Goal: Task Accomplishment & Management: Manage account settings

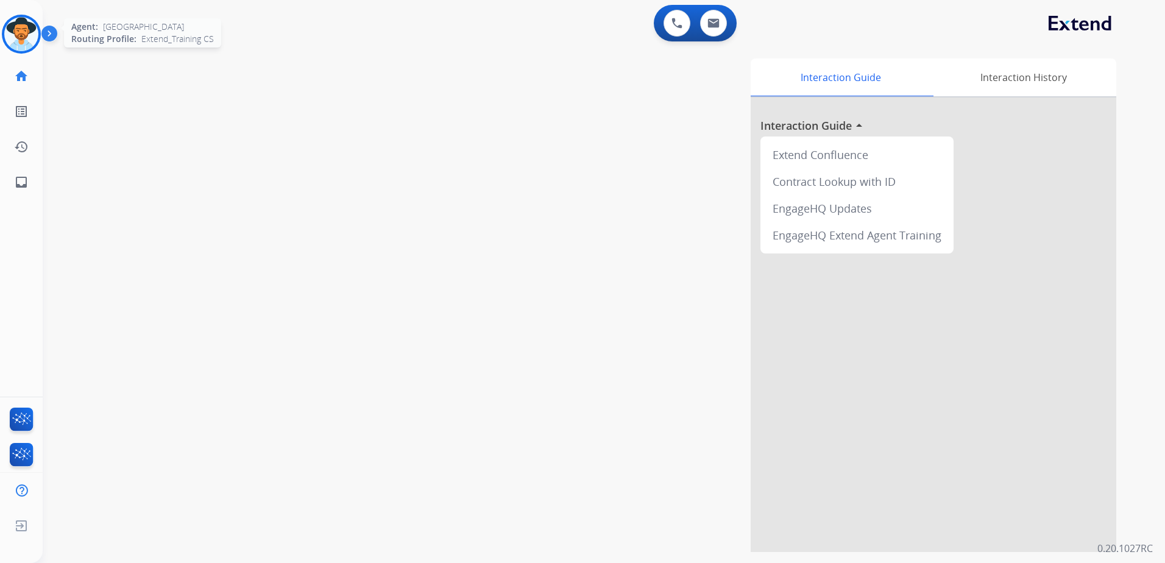
click at [20, 35] on img at bounding box center [21, 34] width 34 height 34
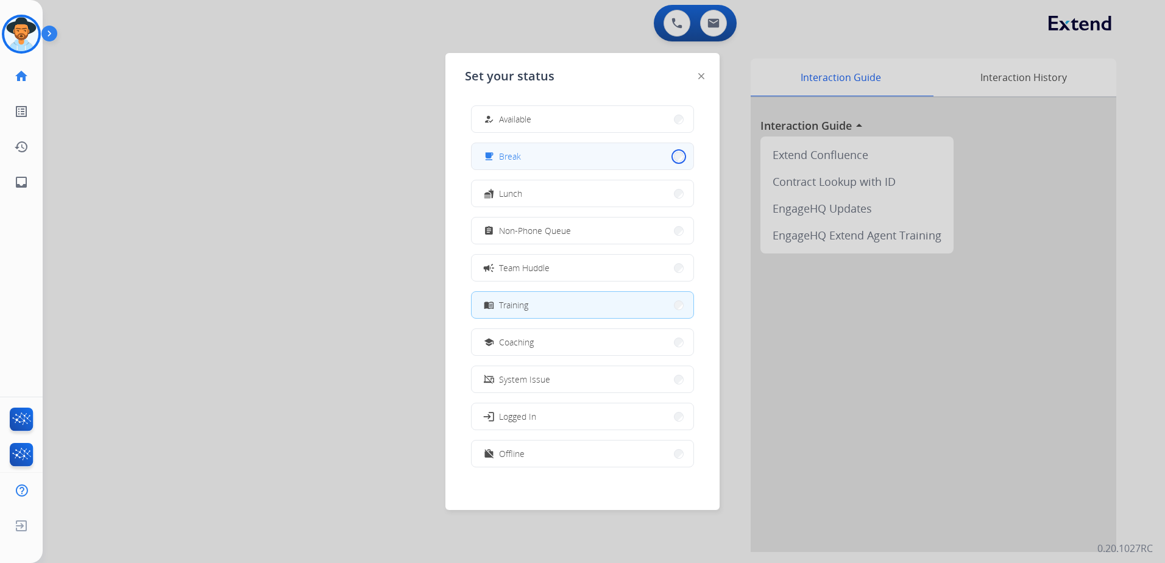
click at [670, 158] on button "free_breakfast Break" at bounding box center [582, 156] width 222 height 26
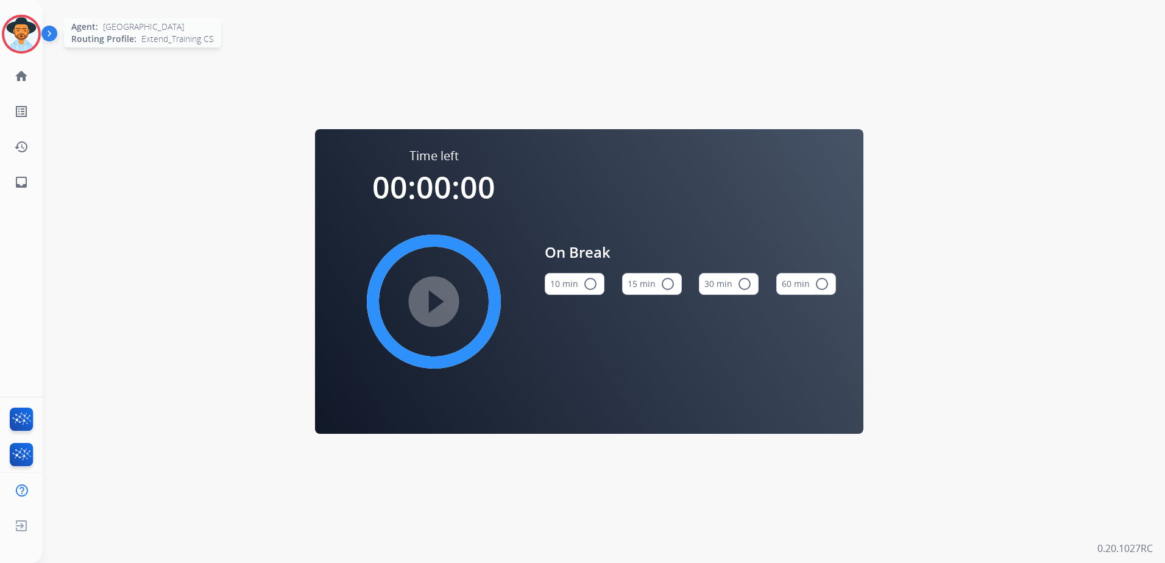
click at [21, 40] on img at bounding box center [21, 34] width 34 height 34
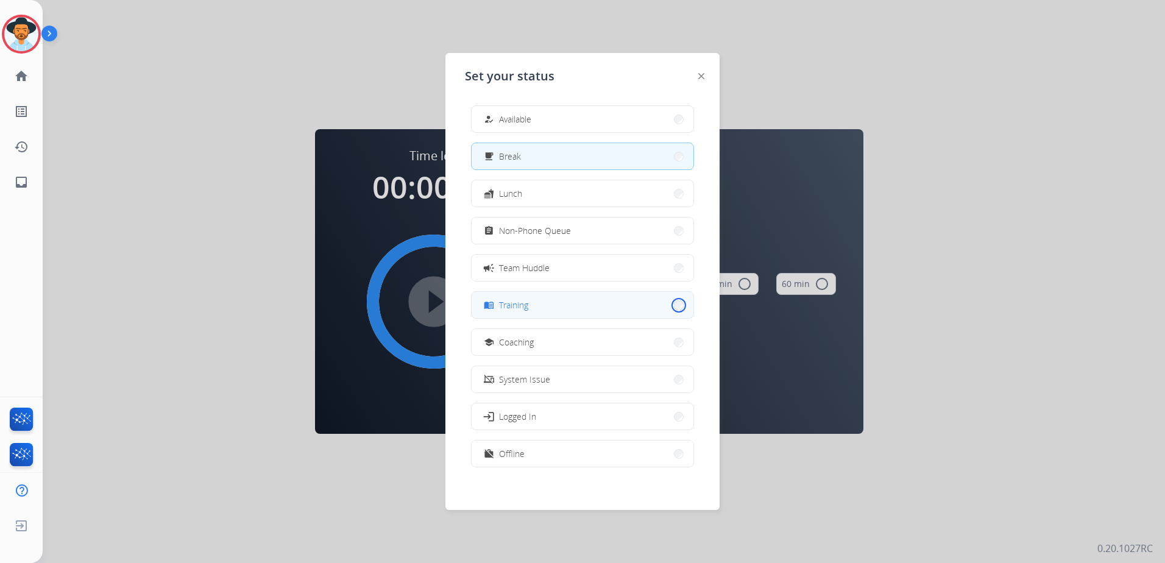
click at [669, 302] on button "menu_book Training" at bounding box center [582, 305] width 222 height 26
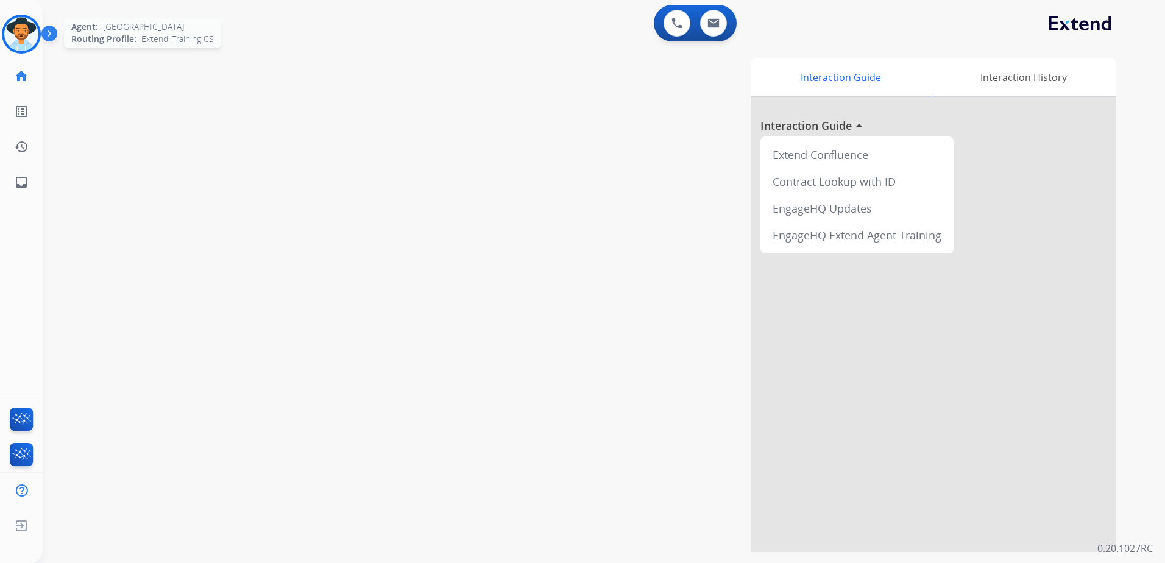
click at [22, 43] on img at bounding box center [21, 34] width 34 height 34
